Goal: Navigation & Orientation: Find specific page/section

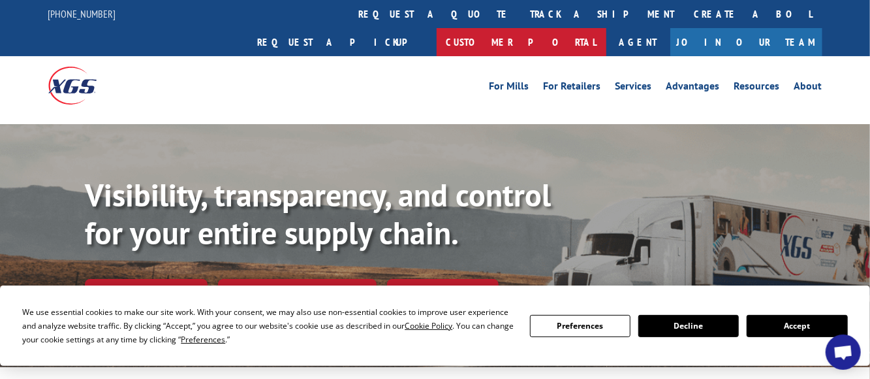
click at [607, 28] on link "Customer Portal" at bounding box center [522, 42] width 170 height 28
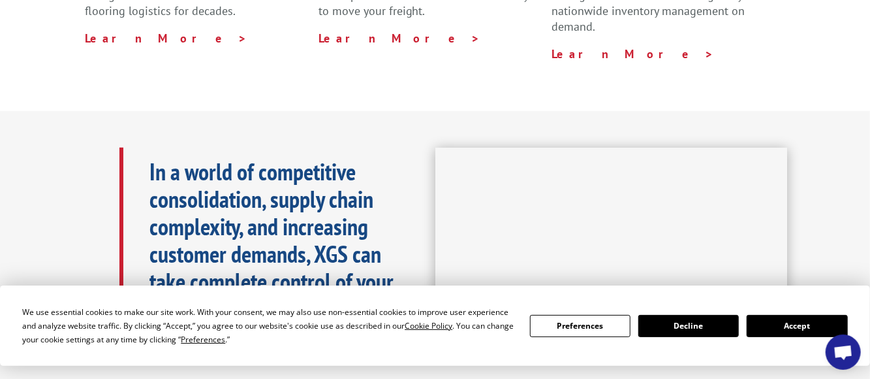
scroll to position [653, 0]
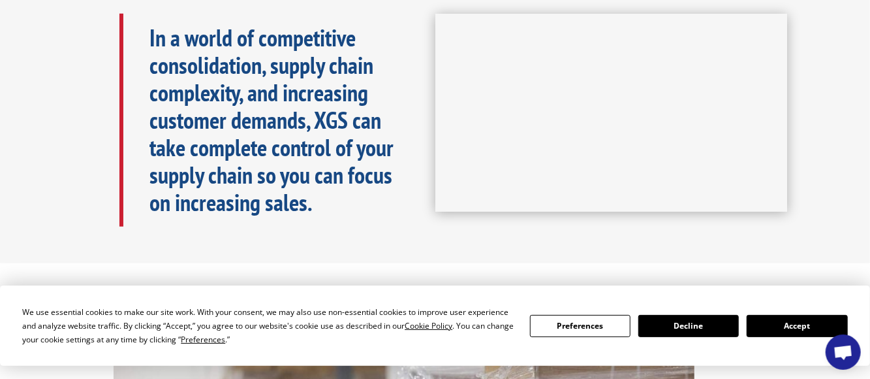
click at [786, 331] on button "Accept" at bounding box center [797, 326] width 101 height 22
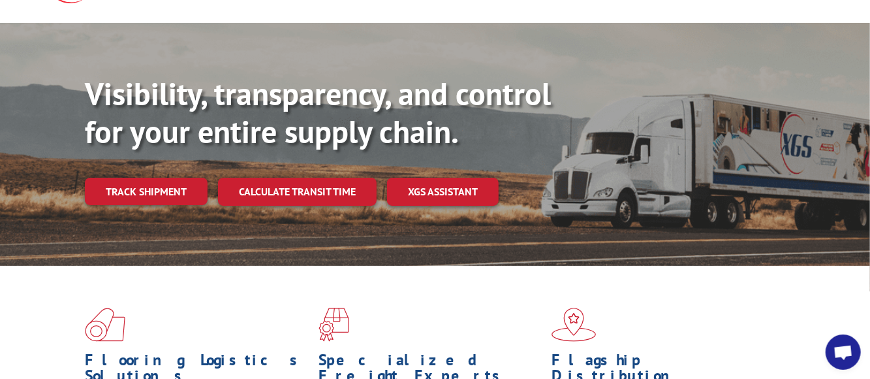
scroll to position [0, 0]
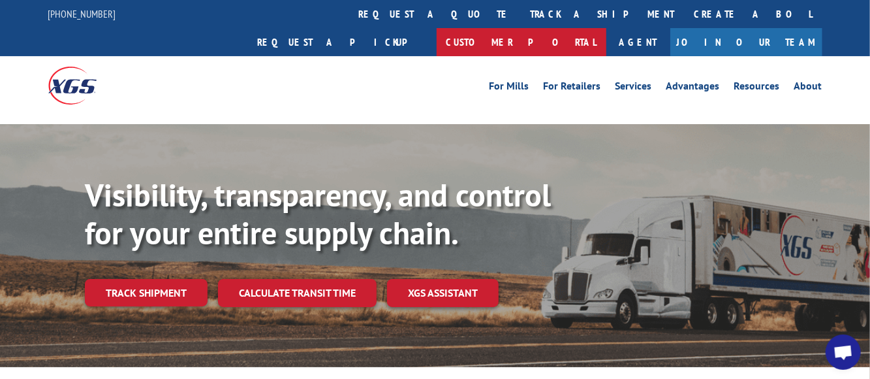
click at [607, 28] on link "Customer Portal" at bounding box center [522, 42] width 170 height 28
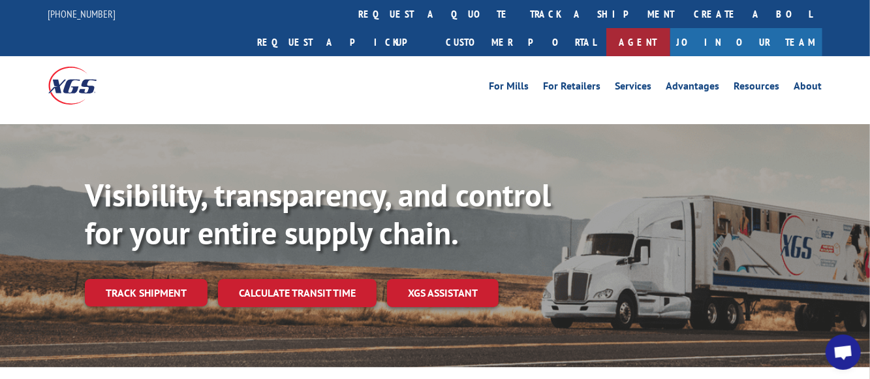
click at [671, 28] on link "Agent" at bounding box center [639, 42] width 64 height 28
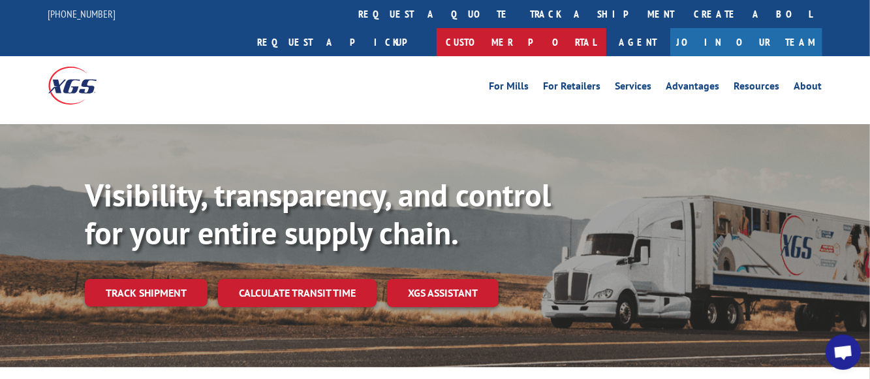
click at [607, 28] on link "Customer Portal" at bounding box center [522, 42] width 170 height 28
